Goal: Information Seeking & Learning: Learn about a topic

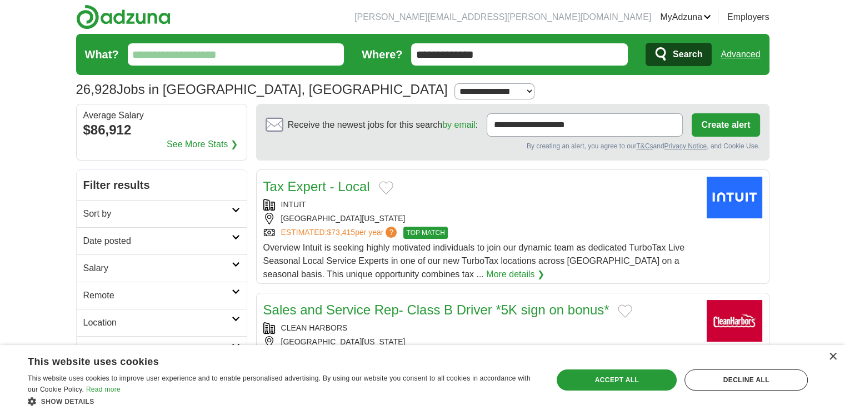
click at [640, 130] on input "**********" at bounding box center [584, 124] width 196 height 23
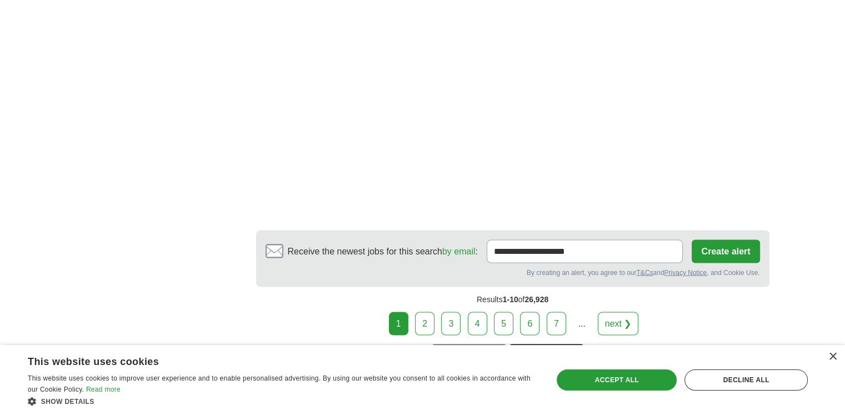
scroll to position [2117, 0]
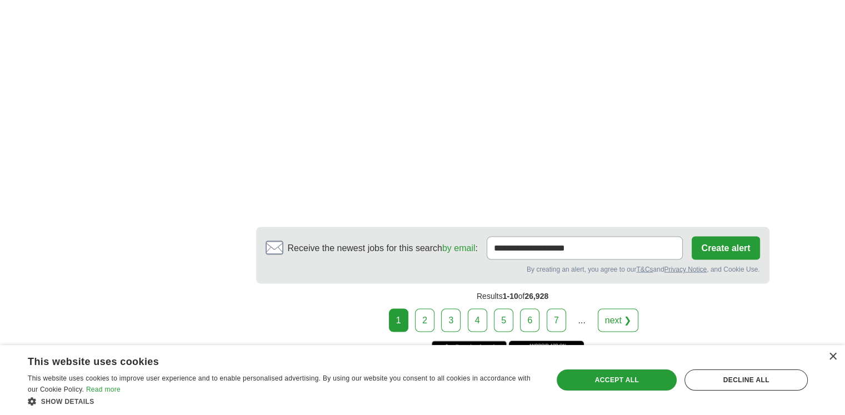
click at [617, 309] on link "next ❯" at bounding box center [617, 320] width 41 height 23
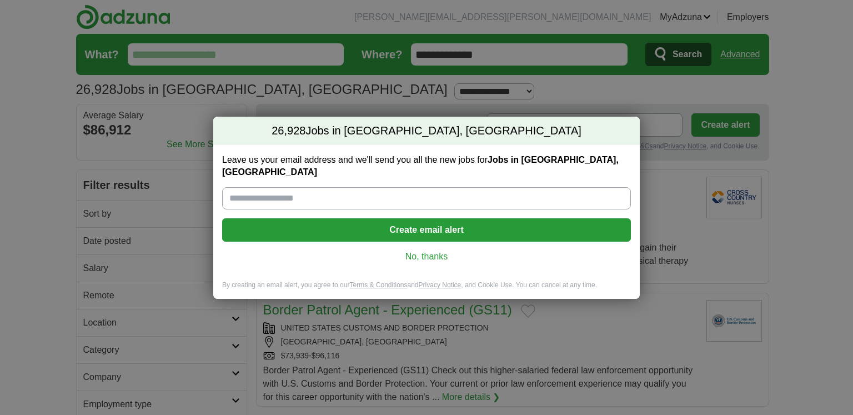
click at [440, 250] on link "No, thanks" at bounding box center [426, 256] width 391 height 12
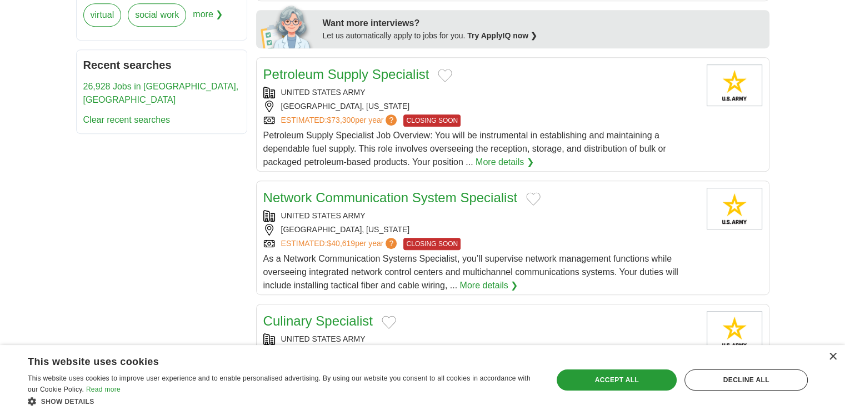
scroll to position [549, 0]
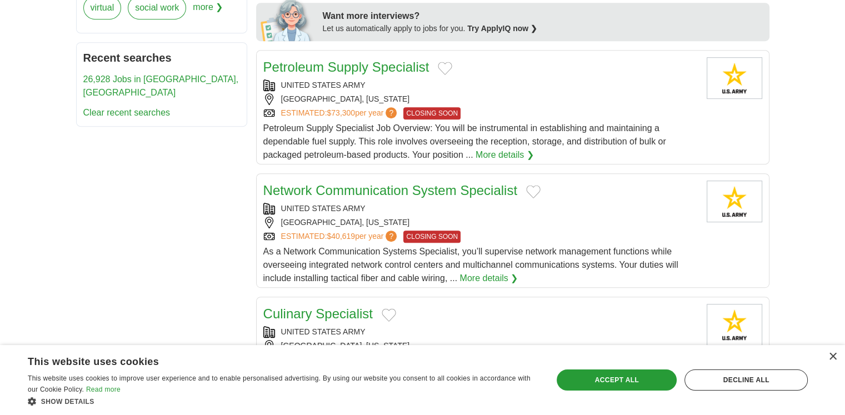
click at [506, 148] on link "More details ❯" at bounding box center [504, 154] width 58 height 13
